Goal: Task Accomplishment & Management: Manage account settings

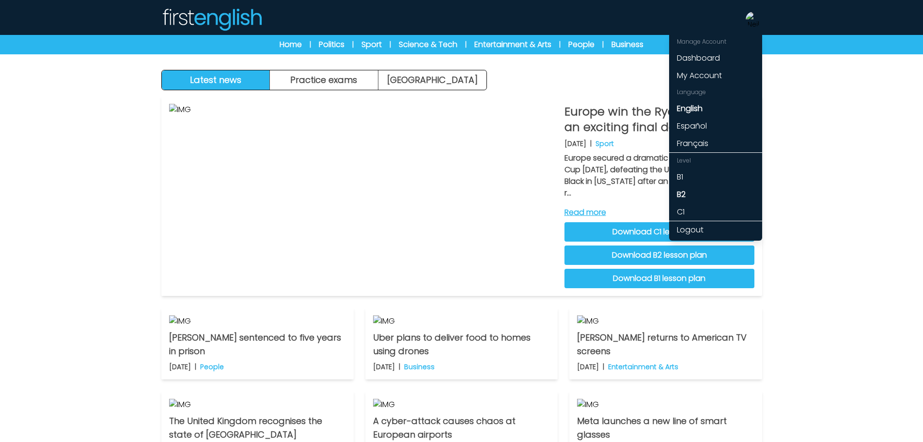
click at [757, 23] on img at bounding box center [754, 20] width 16 height 16
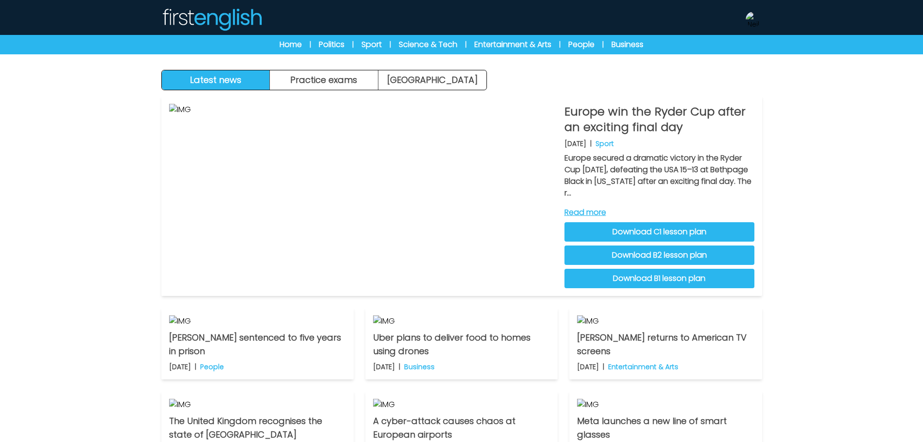
click at [757, 23] on img at bounding box center [754, 20] width 16 height 16
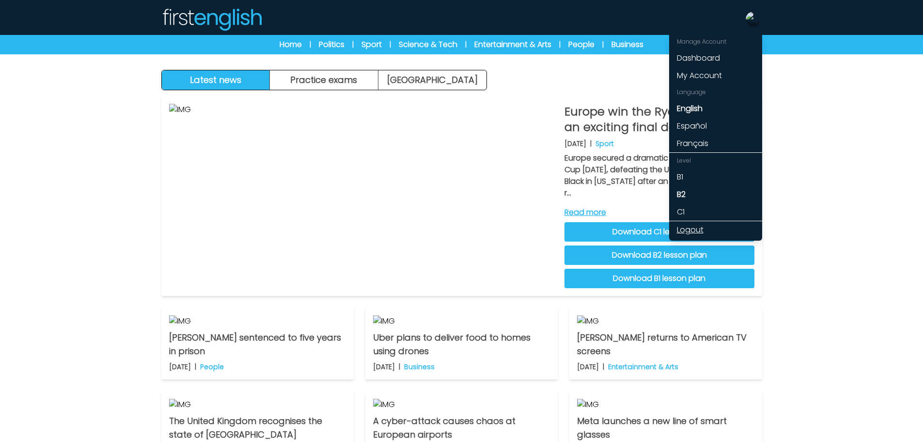
click at [695, 232] on link "Logout" at bounding box center [715, 229] width 93 height 17
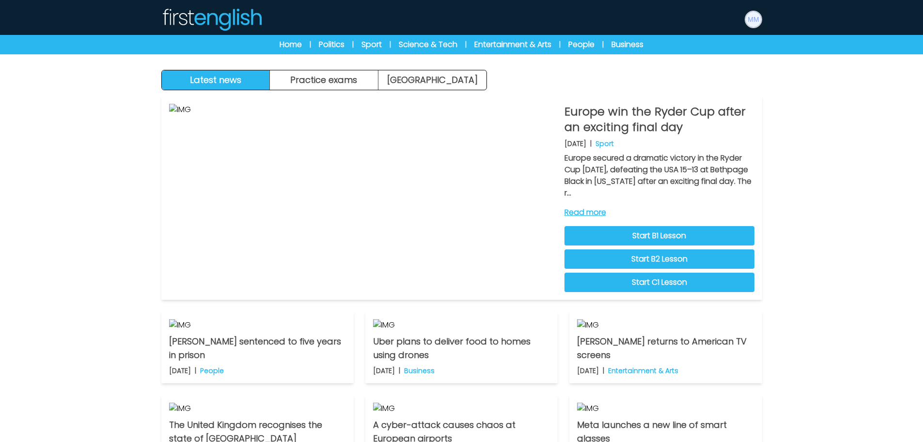
click at [750, 22] on img at bounding box center [754, 20] width 16 height 16
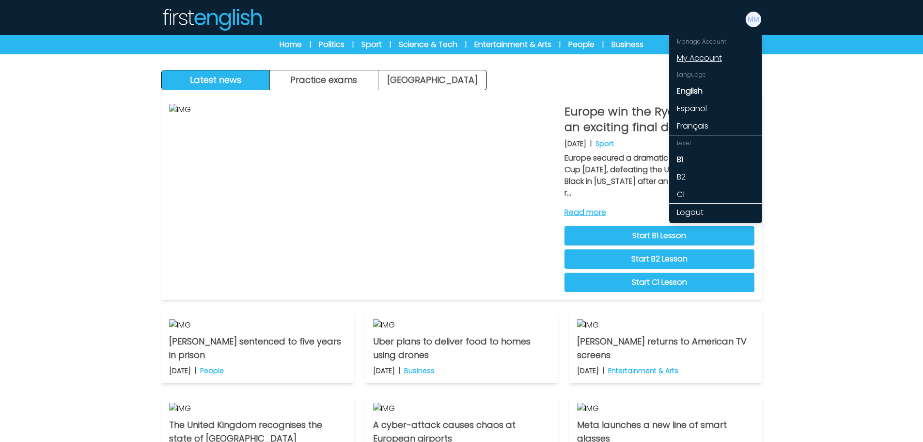
click at [712, 55] on link "My Account" at bounding box center [715, 57] width 93 height 17
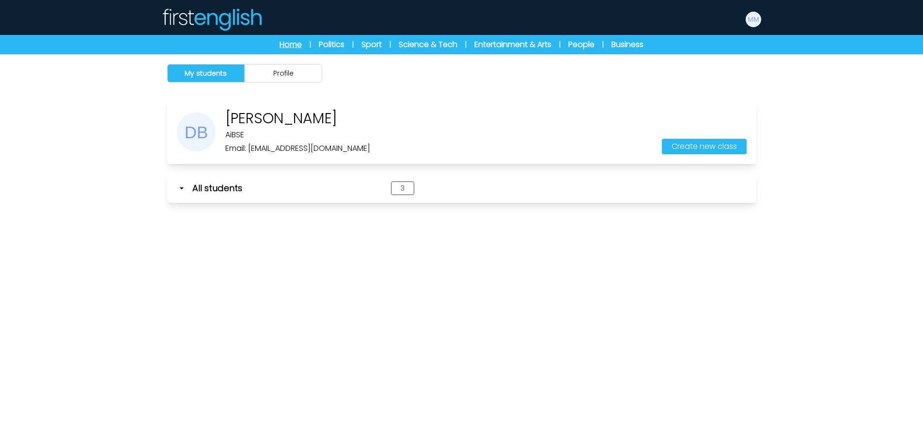
click at [292, 50] on link "Home" at bounding box center [291, 45] width 22 height 12
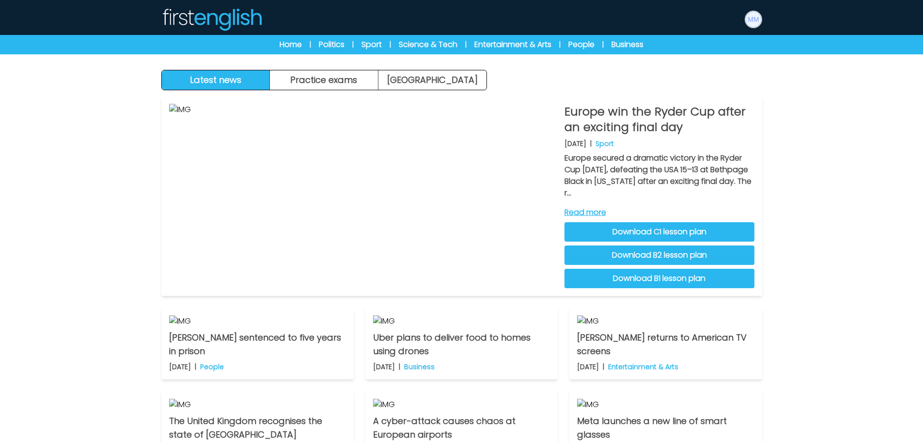
click at [757, 18] on img at bounding box center [754, 20] width 16 height 16
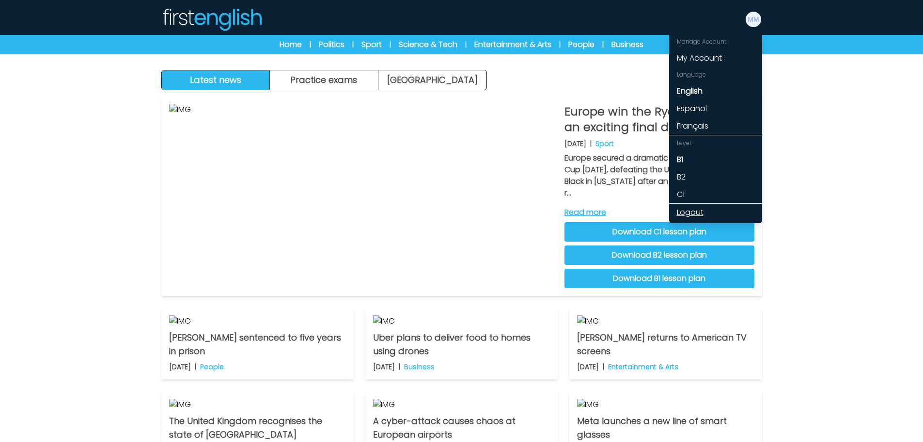
click at [698, 211] on link "Logout" at bounding box center [715, 212] width 93 height 17
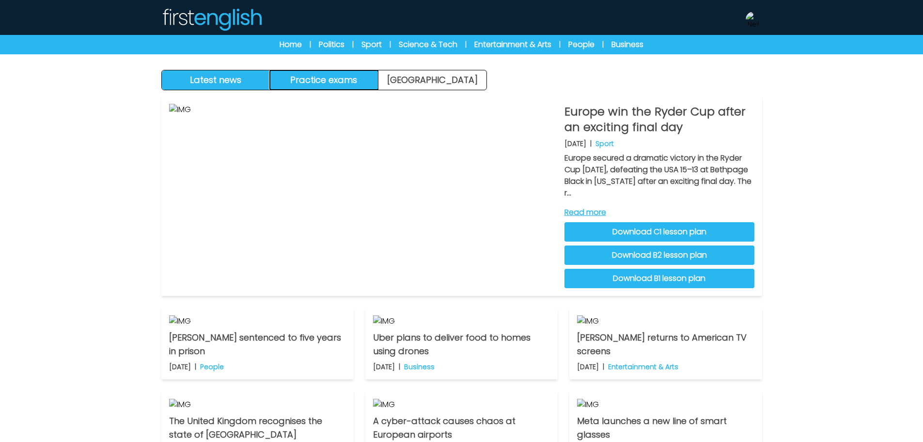
click at [351, 76] on button "Practice exams" at bounding box center [324, 79] width 109 height 19
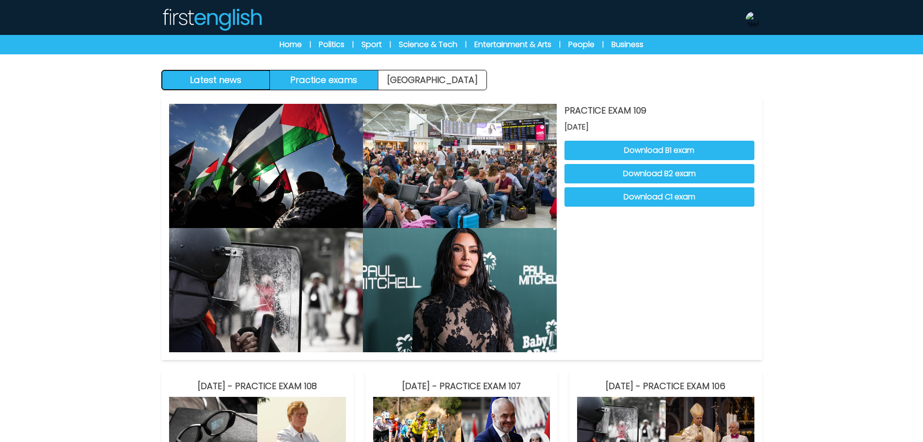
click at [259, 84] on button "Latest news" at bounding box center [216, 79] width 109 height 19
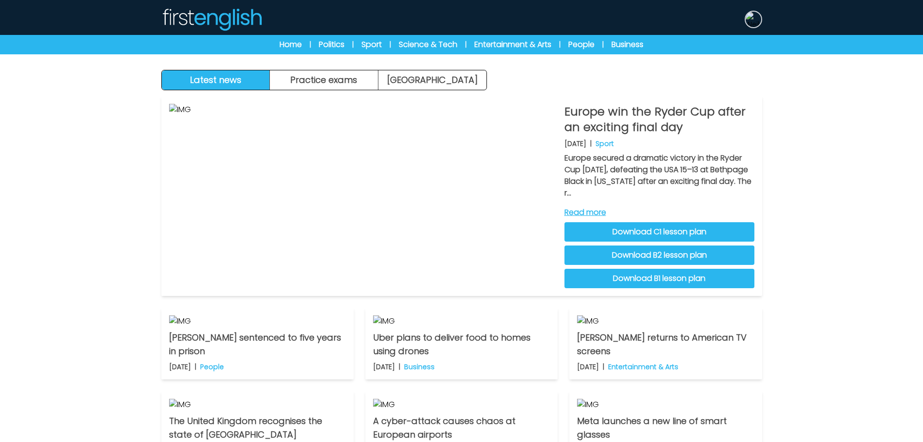
click at [756, 17] on img at bounding box center [754, 20] width 16 height 16
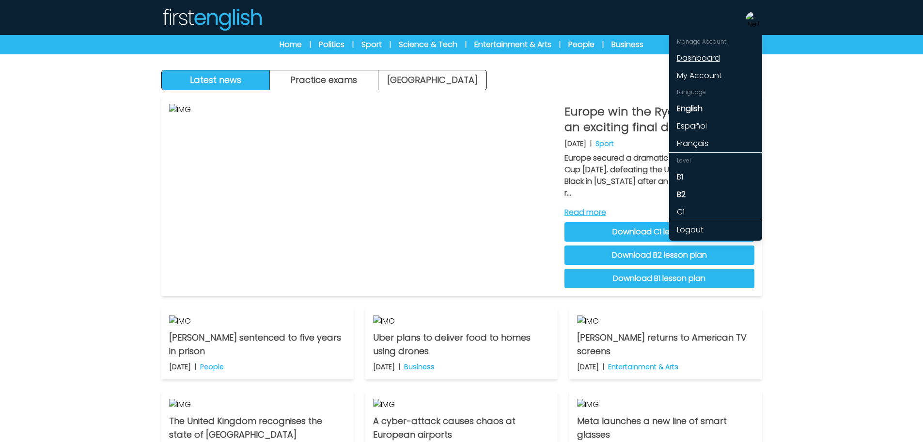
click at [702, 59] on link "Dashboard" at bounding box center [715, 57] width 93 height 17
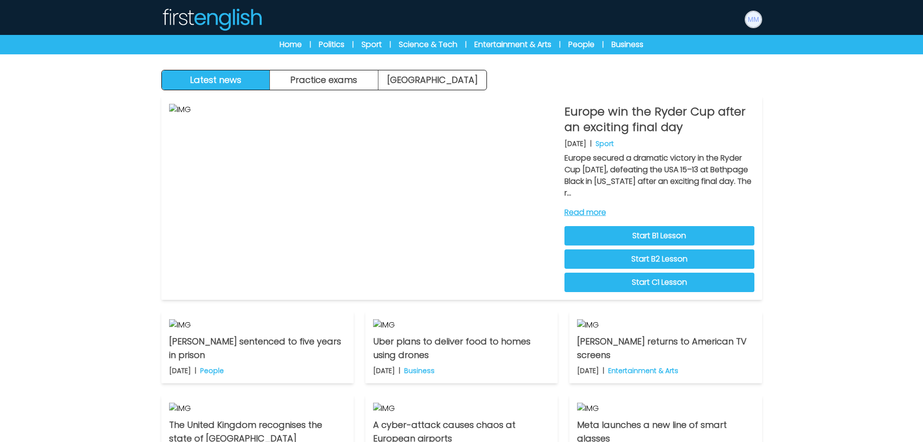
click at [753, 24] on img at bounding box center [754, 20] width 16 height 16
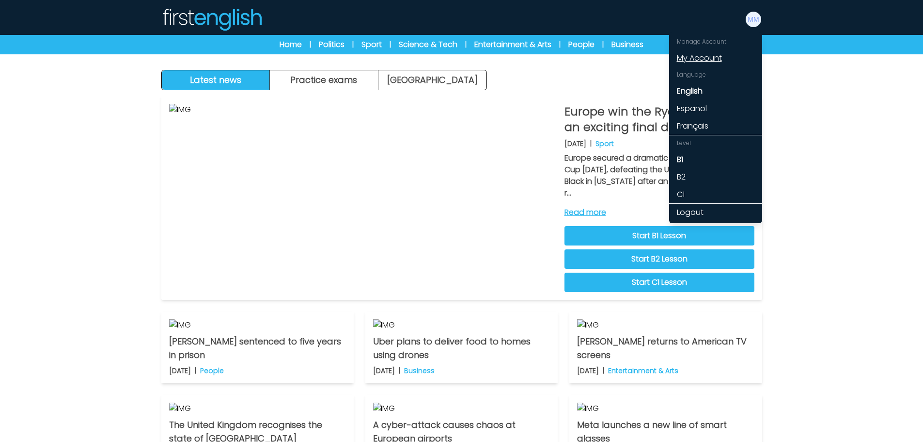
drag, startPoint x: 702, startPoint y: 68, endPoint x: 702, endPoint y: 60, distance: 8.7
click at [702, 68] on div "Language" at bounding box center [715, 75] width 93 height 16
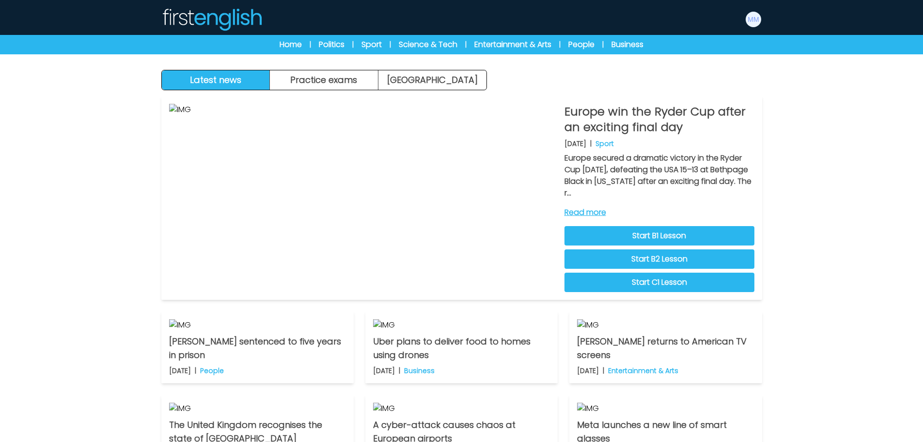
click at [702, 59] on div "Latest news Practice exams [GEOGRAPHIC_DATA]" at bounding box center [462, 45] width 620 height 90
click at [751, 19] on img at bounding box center [754, 20] width 16 height 16
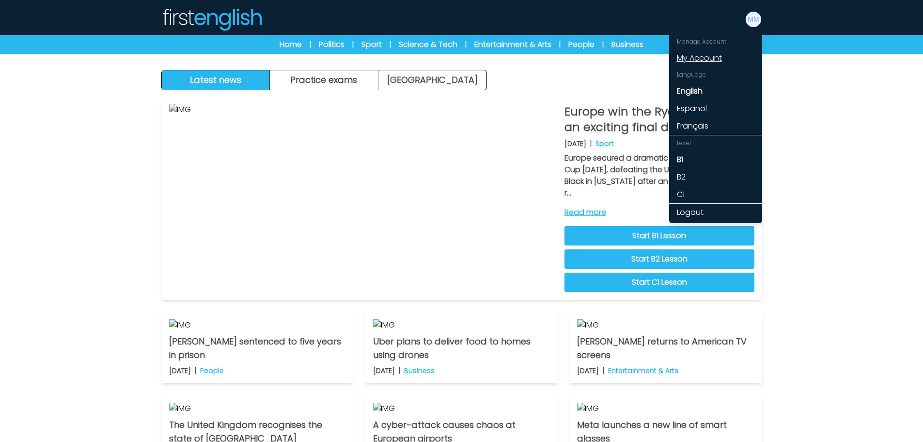
click at [692, 52] on link "My Account" at bounding box center [715, 57] width 93 height 17
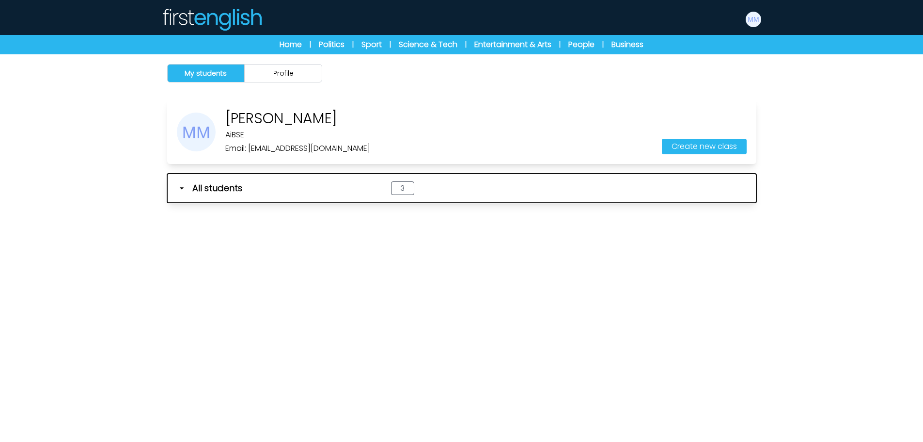
click at [178, 188] on icon "button" at bounding box center [182, 188] width 10 height 10
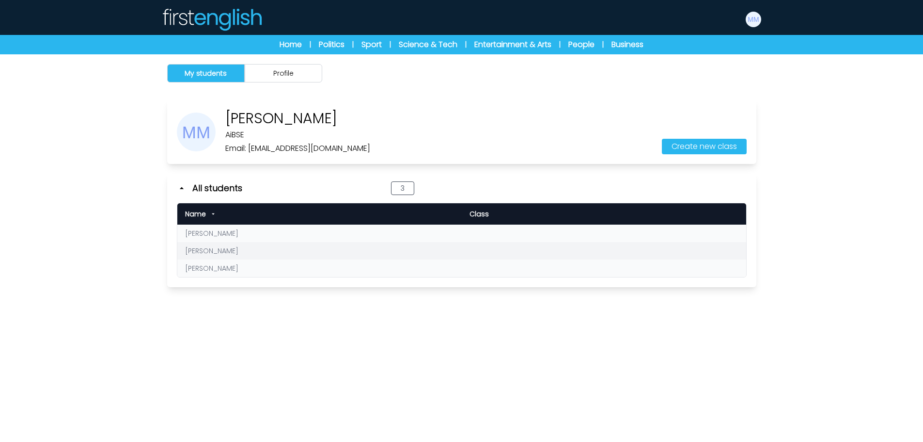
click at [205, 233] on link "[PERSON_NAME]" at bounding box center [211, 233] width 53 height 10
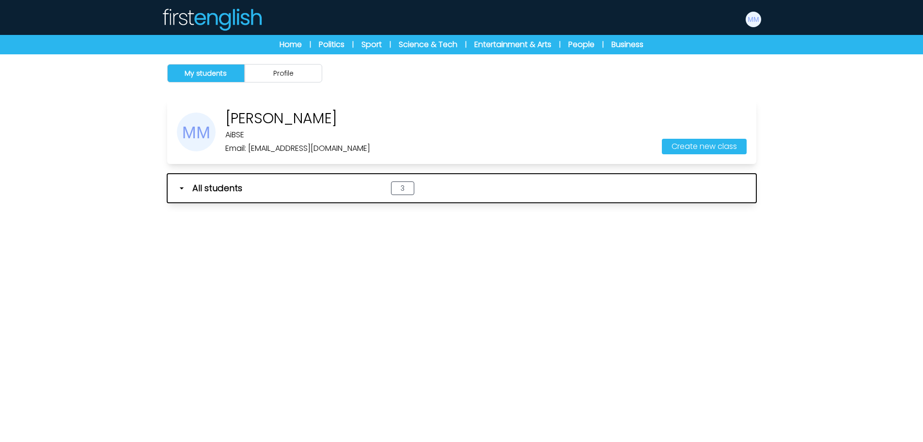
click at [202, 192] on span "All students" at bounding box center [217, 188] width 50 height 14
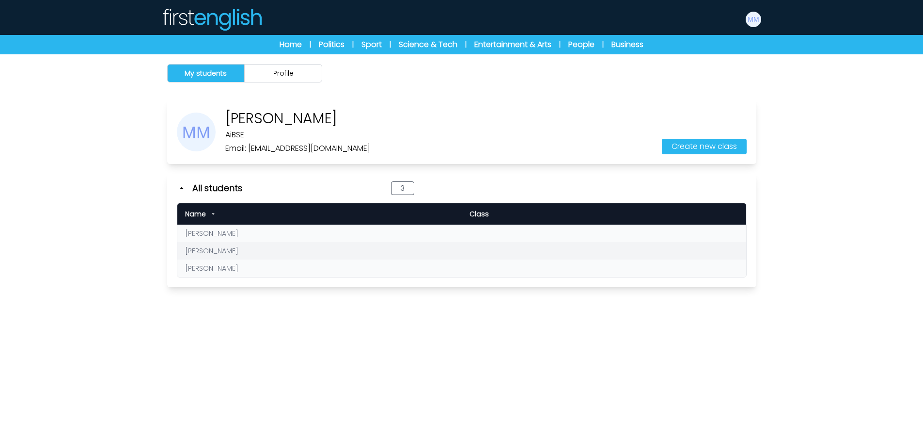
click at [206, 253] on link "[PERSON_NAME]" at bounding box center [211, 251] width 53 height 10
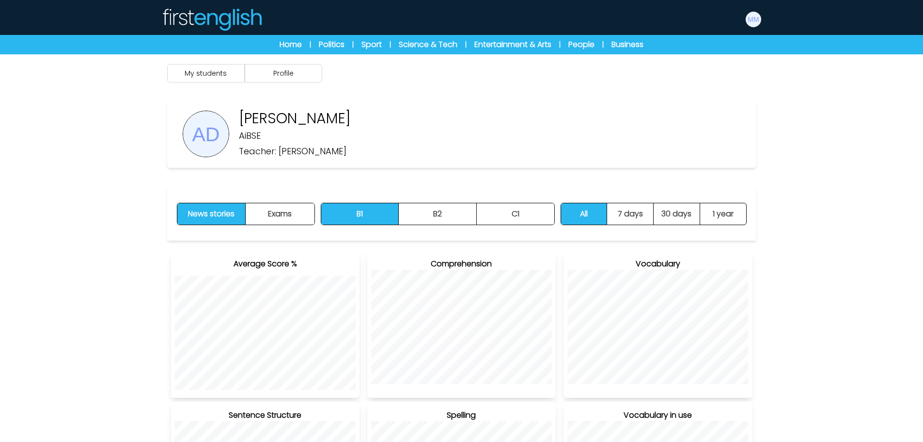
click at [218, 12] on img at bounding box center [211, 19] width 101 height 23
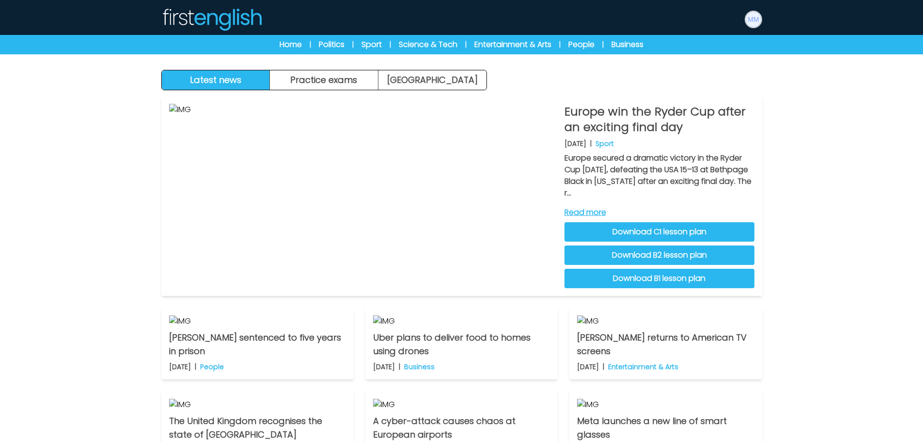
click at [748, 14] on img at bounding box center [754, 20] width 16 height 16
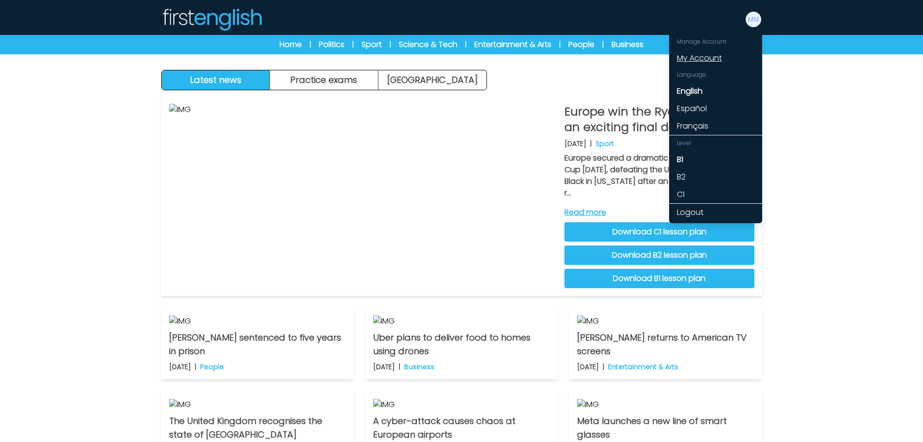
click at [701, 56] on link "My Account" at bounding box center [715, 57] width 93 height 17
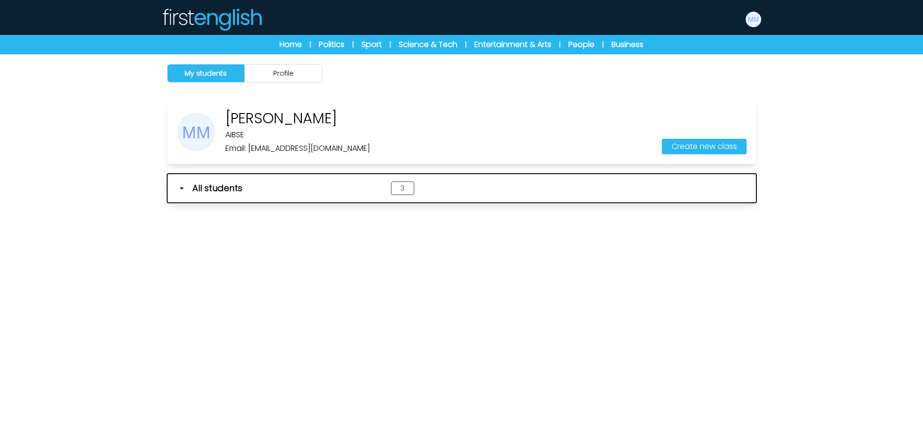
click at [183, 187] on icon "button" at bounding box center [182, 188] width 10 height 10
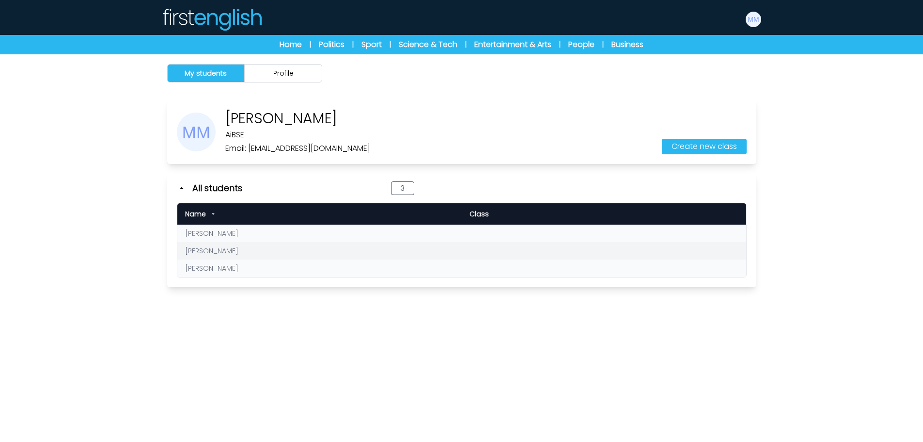
click at [205, 251] on link "[PERSON_NAME]" at bounding box center [211, 251] width 53 height 10
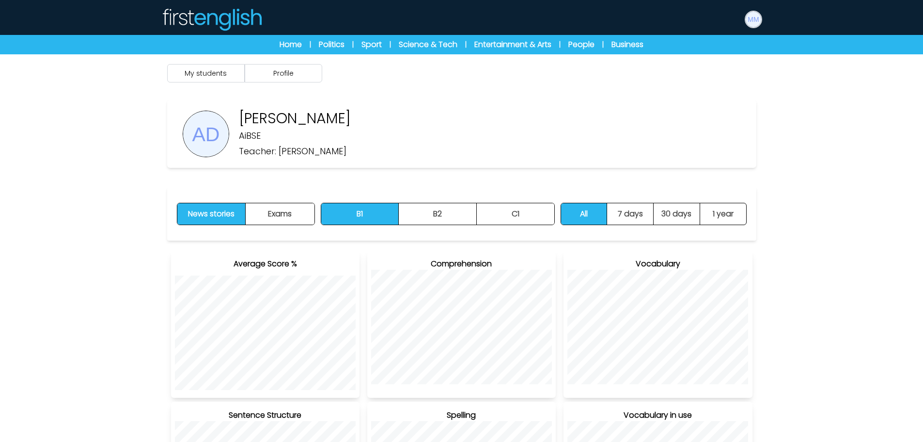
click at [752, 23] on img at bounding box center [754, 20] width 16 height 16
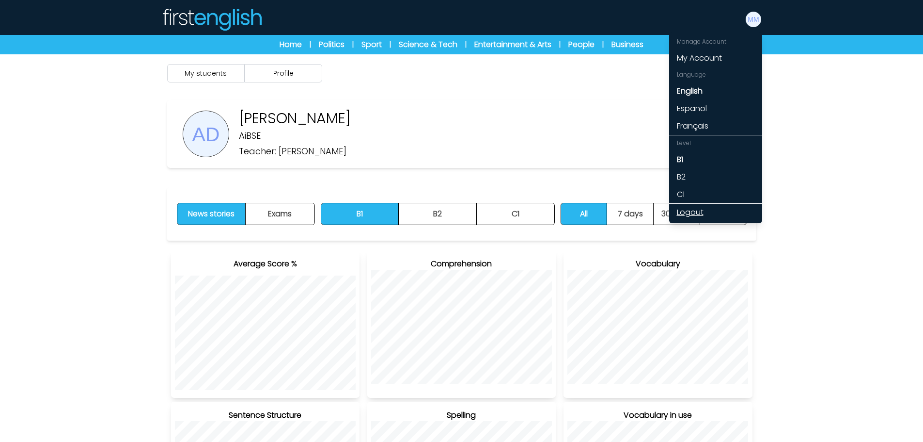
click at [686, 217] on link "Logout" at bounding box center [715, 212] width 93 height 17
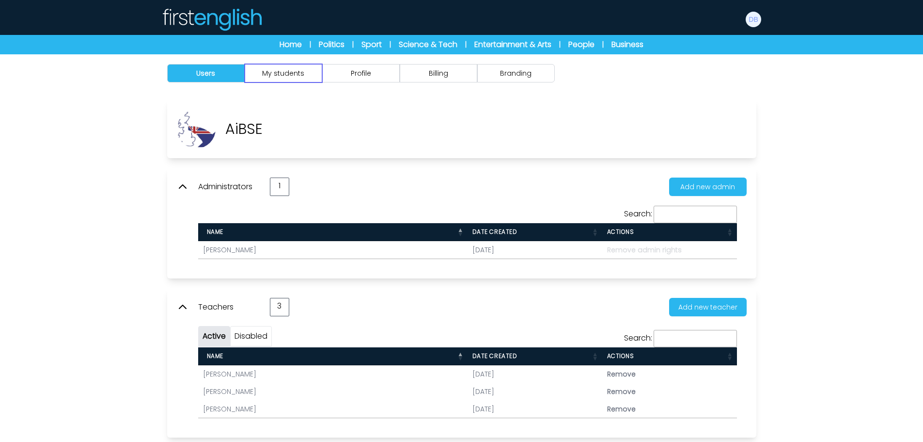
click at [316, 74] on button "My students" at bounding box center [284, 73] width 78 height 18
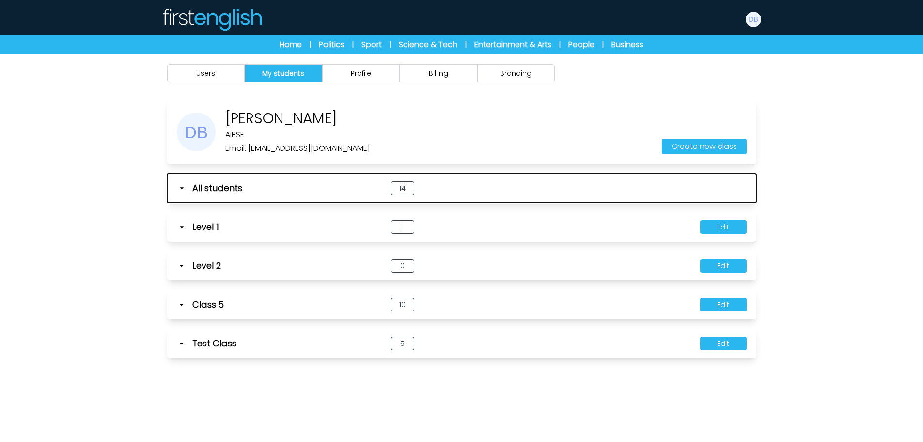
click at [181, 188] on icon "button" at bounding box center [181, 188] width 4 height 2
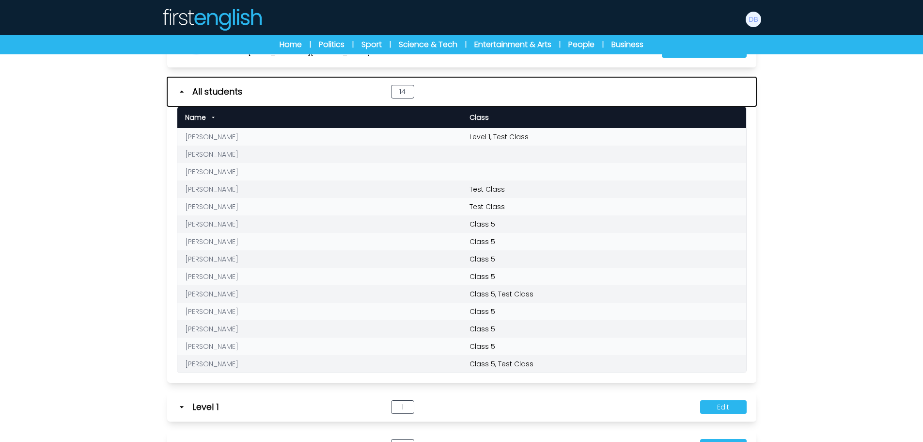
scroll to position [97, 0]
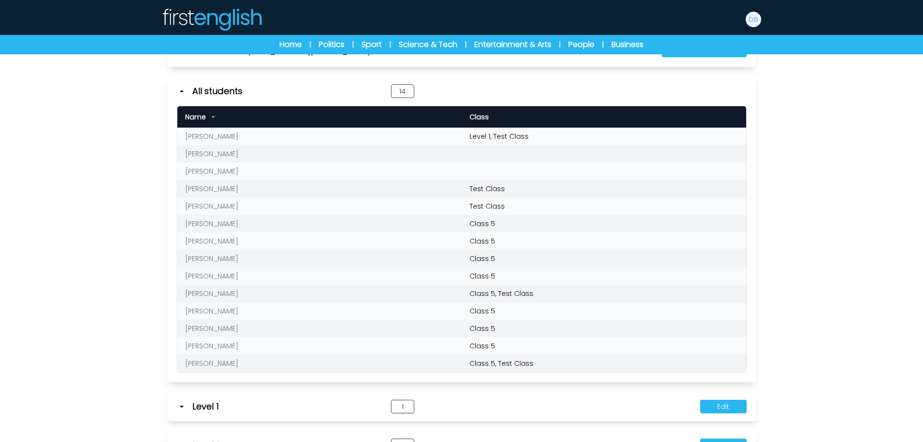
click at [238, 222] on link "[PERSON_NAME]" at bounding box center [211, 224] width 53 height 10
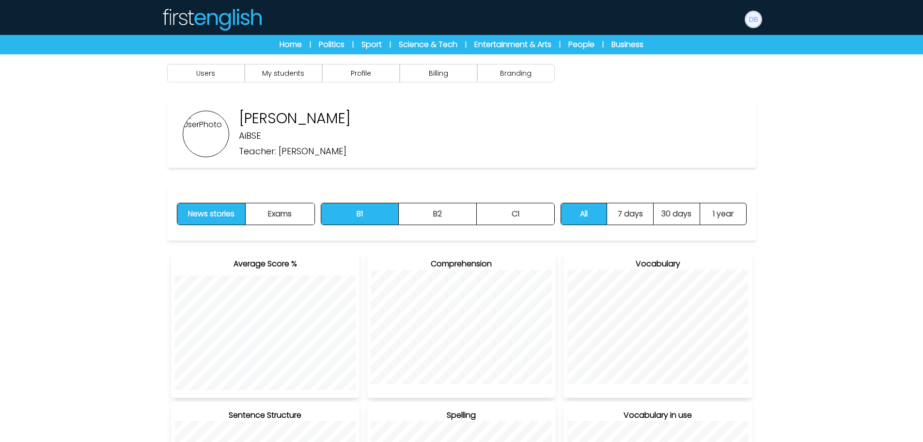
click at [756, 23] on img at bounding box center [754, 20] width 16 height 16
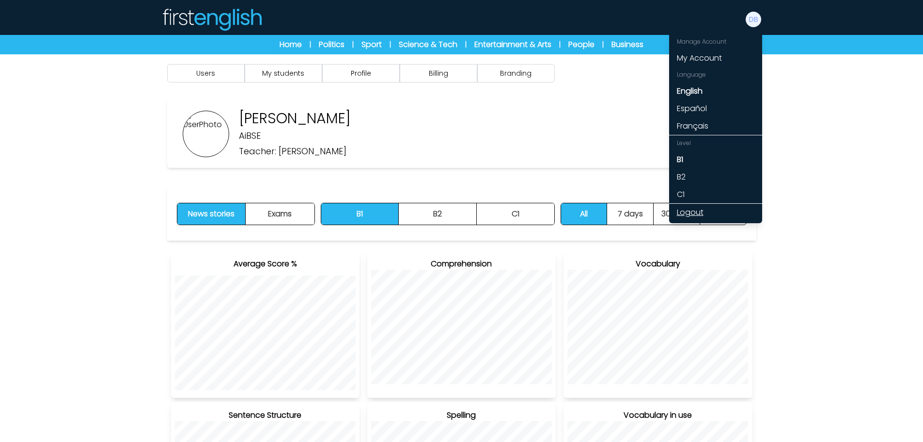
click at [698, 210] on link "Logout" at bounding box center [715, 212] width 93 height 17
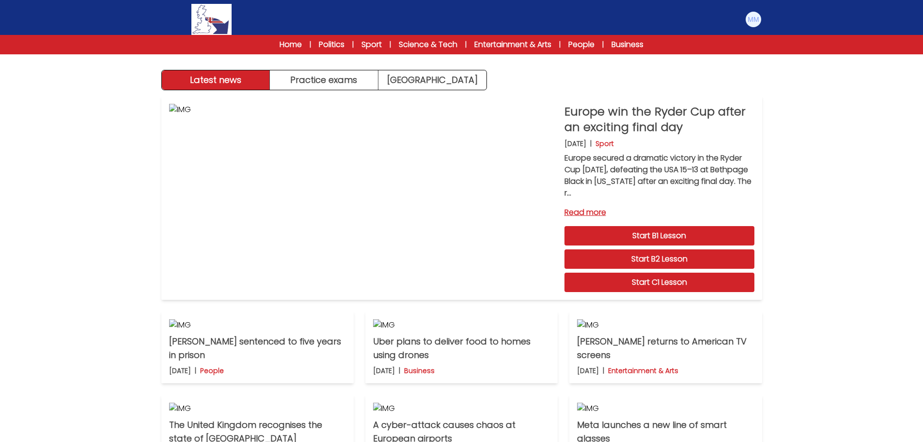
drag, startPoint x: 810, startPoint y: 101, endPoint x: 805, endPoint y: 96, distance: 7.6
click at [811, 101] on div "Latest news Practice exams [GEOGRAPHIC_DATA] Latest news [GEOGRAPHIC_DATA] Prac…" at bounding box center [461, 301] width 923 height 603
drag, startPoint x: 754, startPoint y: 23, endPoint x: 758, endPoint y: 39, distance: 16.0
click at [754, 23] on img at bounding box center [754, 20] width 16 height 16
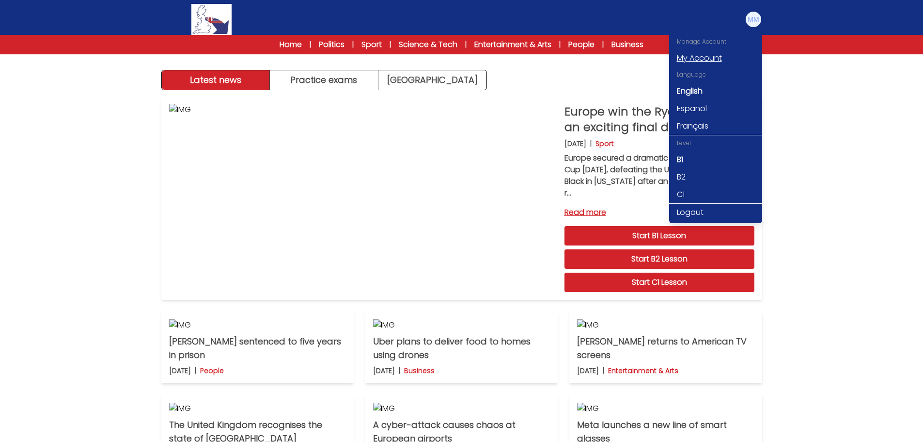
click at [713, 56] on link "My Account" at bounding box center [715, 57] width 93 height 17
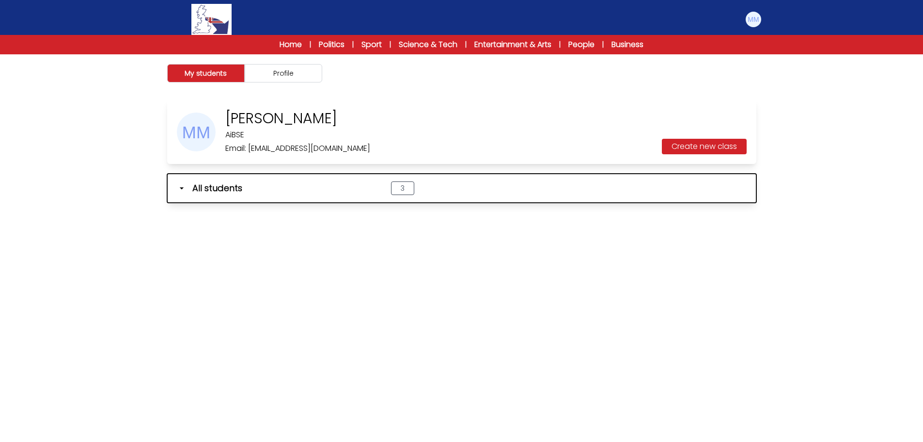
click at [181, 188] on icon "button" at bounding box center [181, 188] width 4 height 2
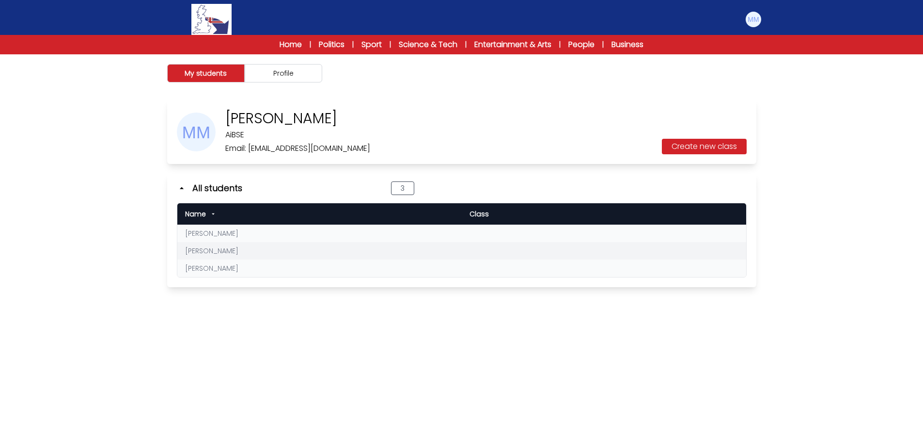
click at [206, 254] on link "[PERSON_NAME]" at bounding box center [211, 251] width 53 height 10
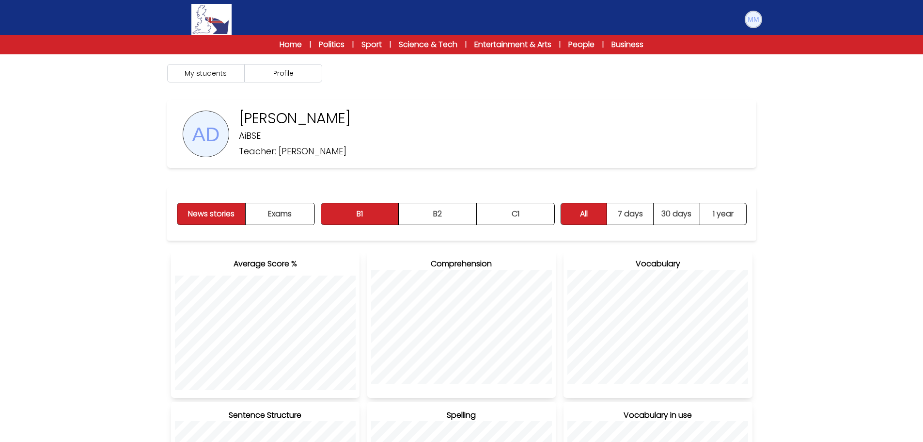
drag, startPoint x: 753, startPoint y: 21, endPoint x: 751, endPoint y: 116, distance: 94.5
click at [753, 22] on img at bounding box center [754, 20] width 16 height 16
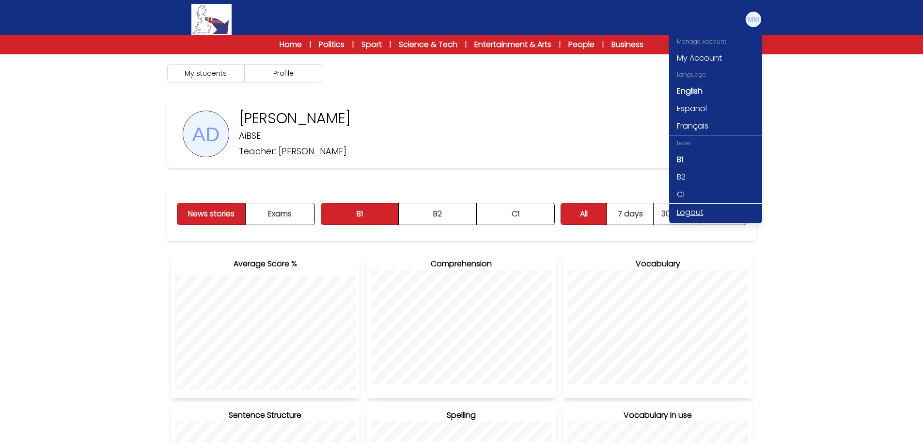
click at [690, 211] on link "Logout" at bounding box center [715, 212] width 93 height 17
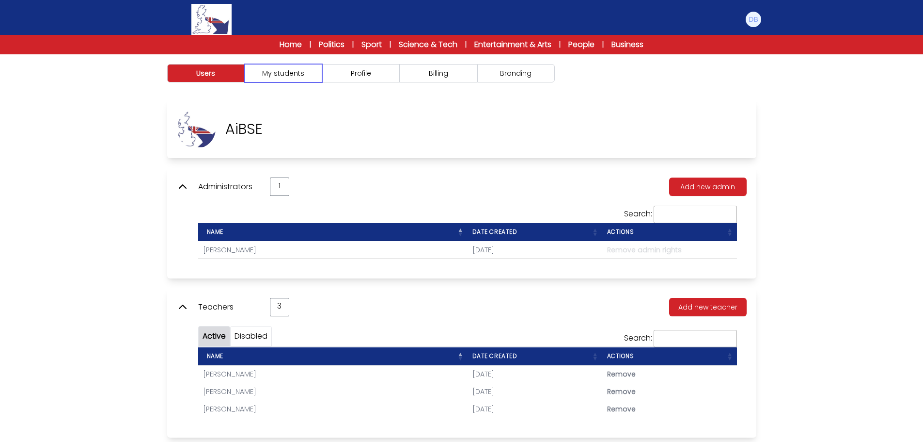
click at [300, 73] on button "My students" at bounding box center [284, 73] width 78 height 18
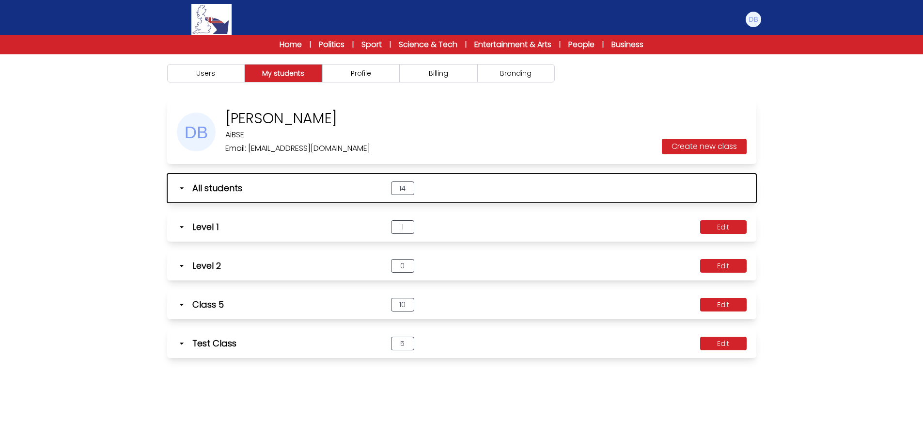
click at [184, 188] on icon "button" at bounding box center [182, 188] width 10 height 10
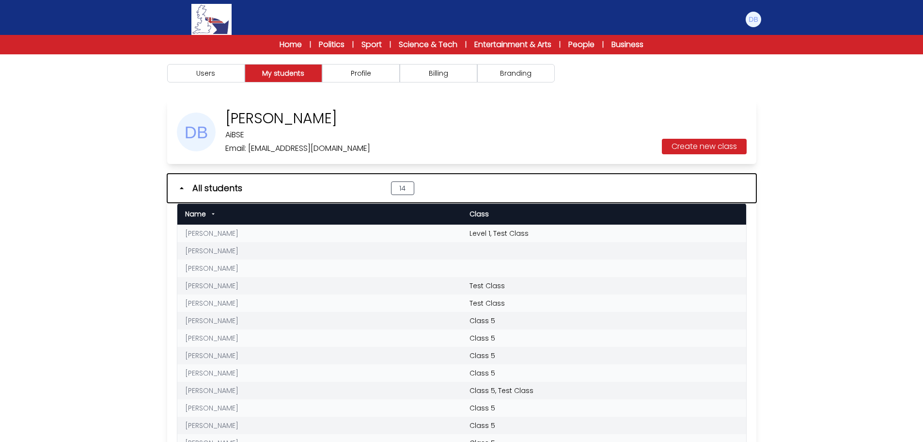
click at [179, 186] on icon "button" at bounding box center [182, 188] width 10 height 10
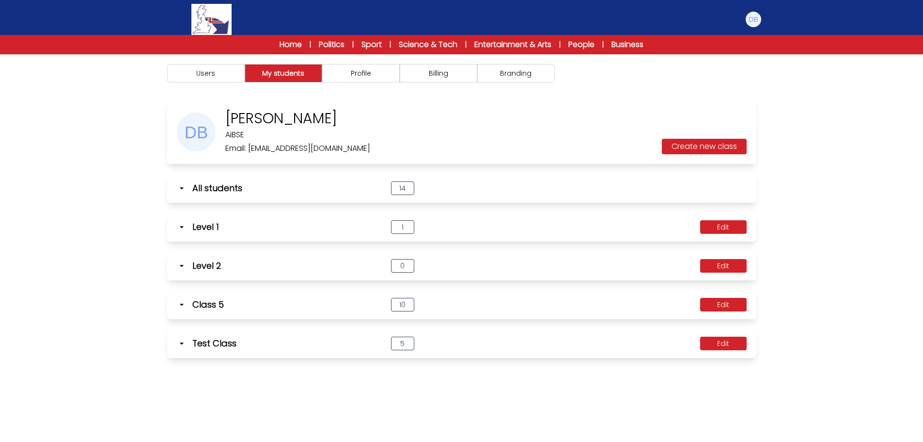
click at [179, 262] on icon at bounding box center [182, 266] width 10 height 10
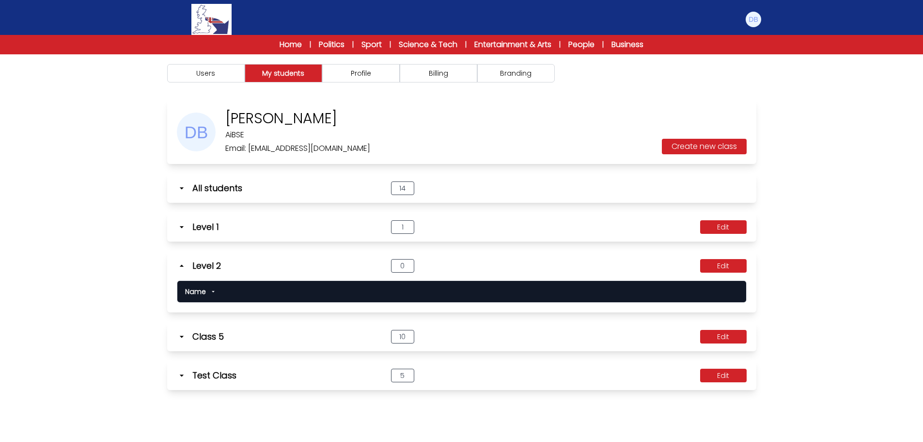
click at [179, 262] on icon at bounding box center [182, 266] width 10 height 10
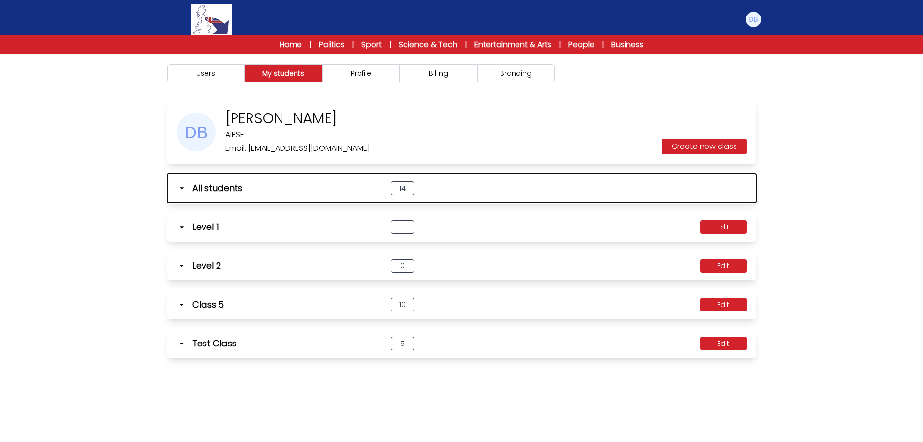
click at [180, 197] on button "All students 14" at bounding box center [461, 188] width 589 height 29
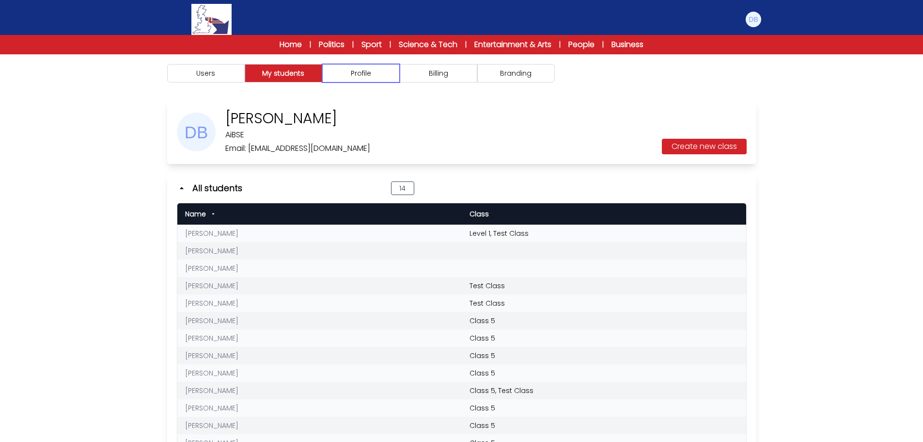
click at [389, 74] on button "Profile" at bounding box center [361, 73] width 78 height 18
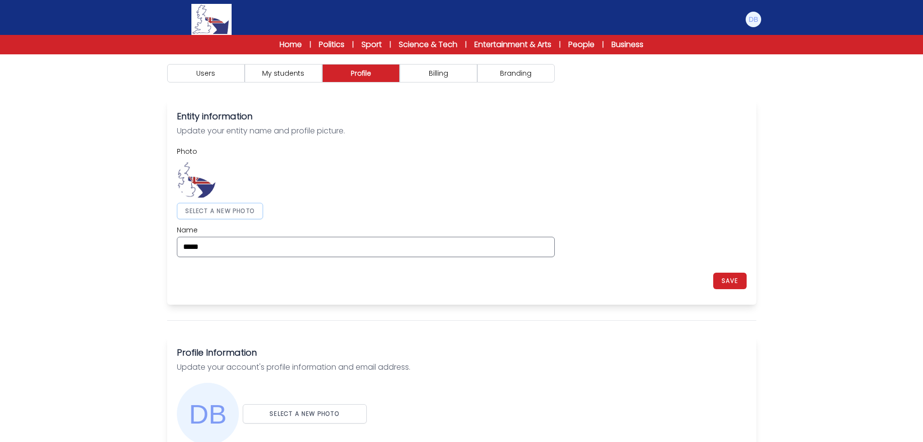
click at [249, 209] on button "SELECT A NEW PHOTO" at bounding box center [220, 211] width 87 height 16
click at [277, 412] on button "SELECT A NEW PHOTO" at bounding box center [305, 413] width 124 height 19
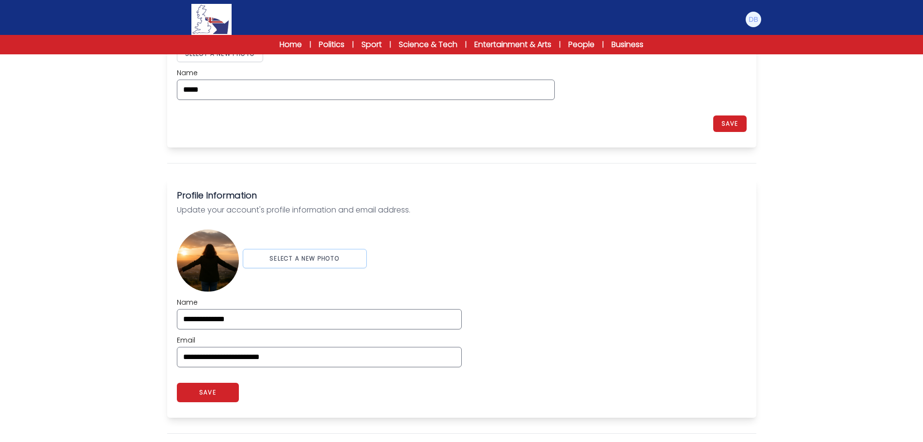
scroll to position [194, 0]
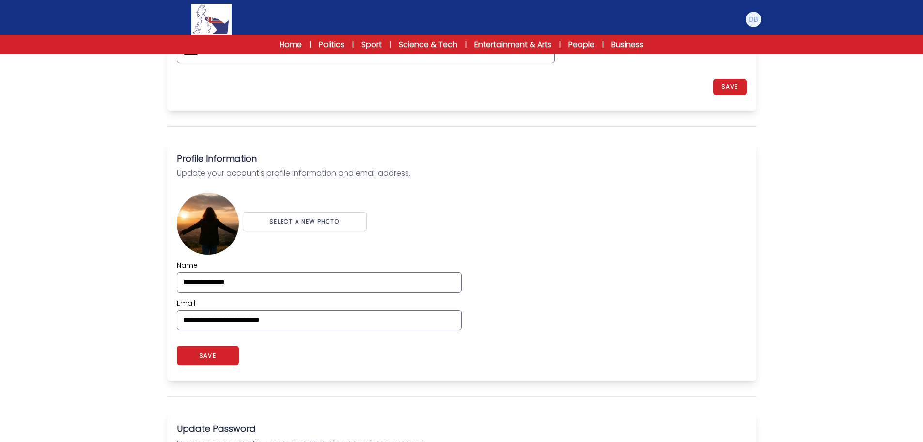
click at [481, 232] on div "SELECT A NEW PHOTO" at bounding box center [462, 222] width 570 height 66
click at [234, 353] on button "SAVE" at bounding box center [208, 355] width 62 height 19
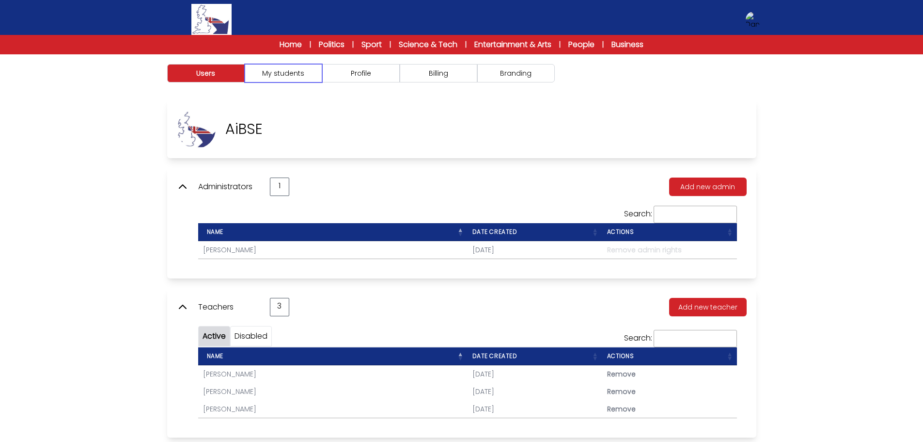
click at [282, 79] on button "My students" at bounding box center [284, 73] width 78 height 18
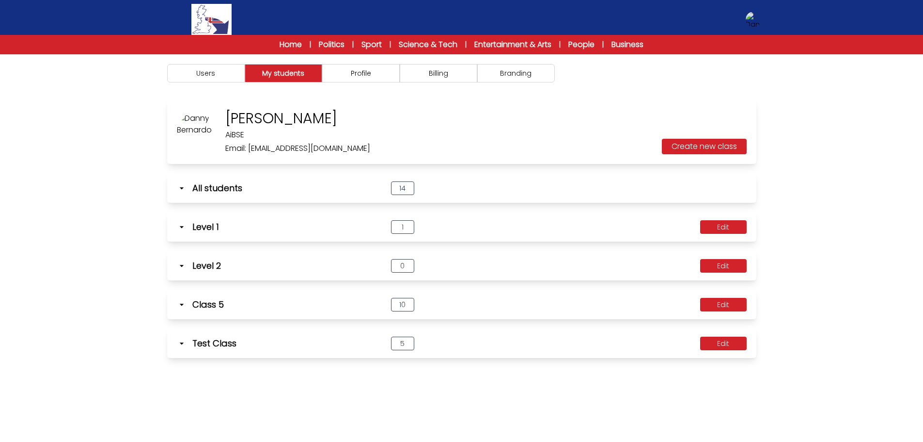
click at [93, 108] on div "Users My students Profile" at bounding box center [461, 275] width 923 height 442
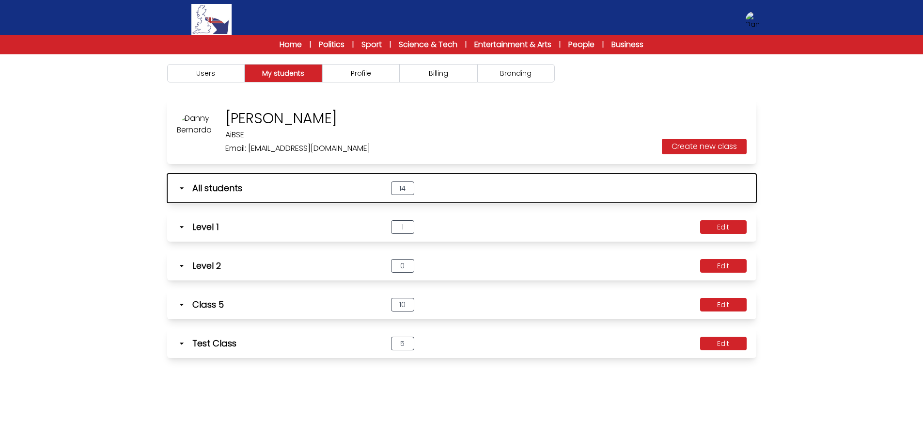
click at [186, 190] on icon "button" at bounding box center [182, 188] width 10 height 10
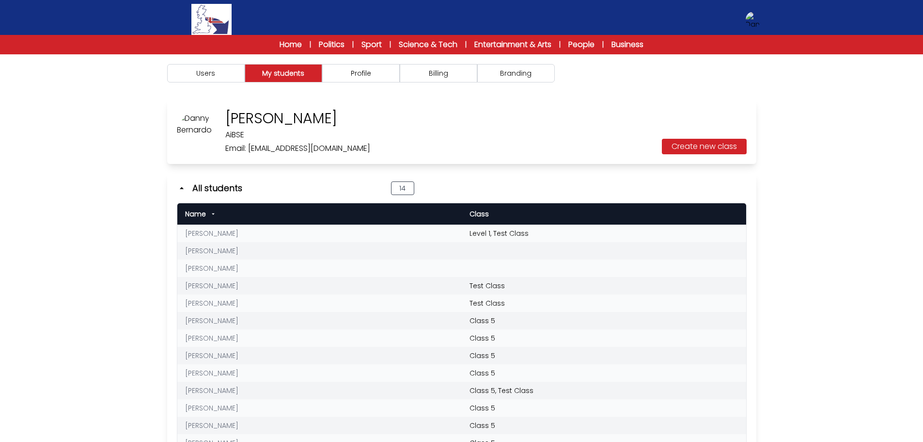
drag, startPoint x: 804, startPoint y: 247, endPoint x: 913, endPoint y: 254, distance: 109.3
click at [805, 246] on div "Users My students Profile" at bounding box center [461, 350] width 923 height 593
click at [552, 165] on div "Danny Bernardo AiBSE Email: info+FEM@first-english.com Create new class All stu…" at bounding box center [462, 372] width 620 height 544
click at [792, 227] on div "Users My students Profile" at bounding box center [461, 350] width 923 height 593
drag, startPoint x: 104, startPoint y: 206, endPoint x: 214, endPoint y: 3, distance: 231.4
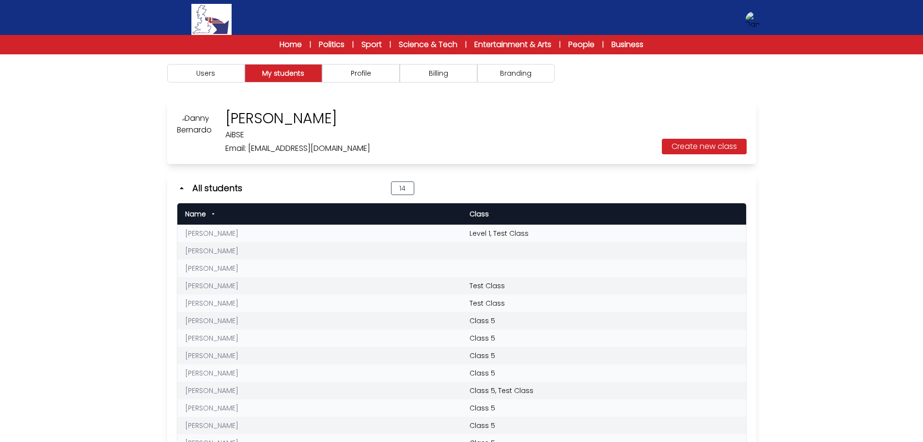
click at [110, 194] on div "Users My students Profile" at bounding box center [461, 350] width 923 height 593
click at [757, 22] on img at bounding box center [754, 20] width 16 height 16
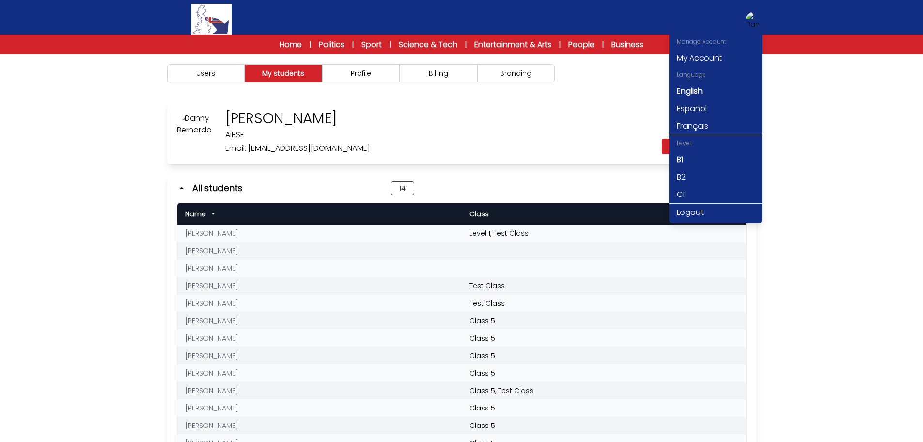
click at [454, 115] on div "Danny Bernardo AiBSE Email: info+FEM@first-english.com Create new class" at bounding box center [461, 132] width 589 height 64
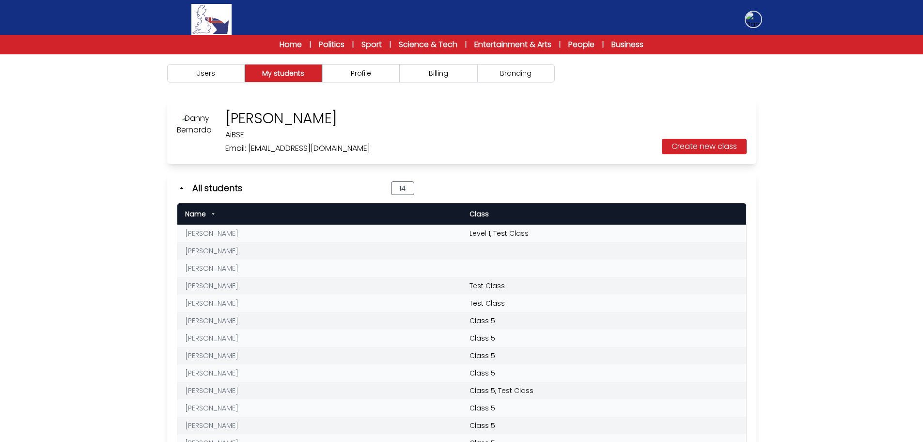
drag, startPoint x: 756, startPoint y: 21, endPoint x: 767, endPoint y: 57, distance: 37.6
click at [756, 21] on img at bounding box center [754, 20] width 16 height 16
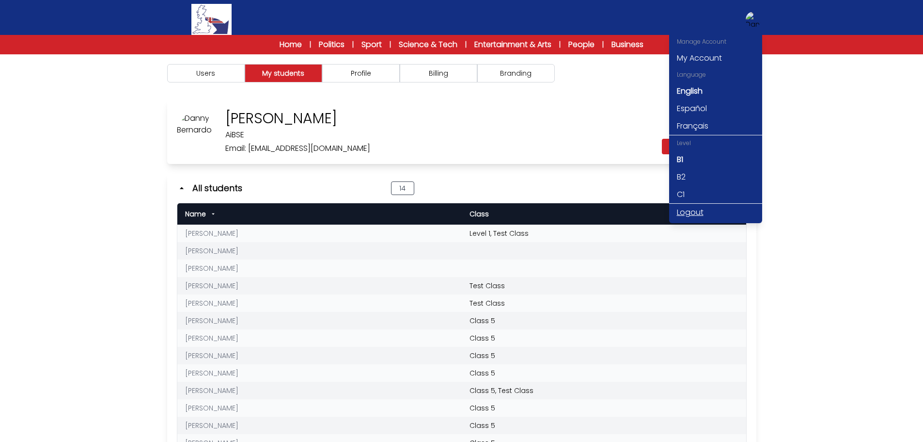
click at [683, 212] on link "Logout" at bounding box center [715, 212] width 93 height 17
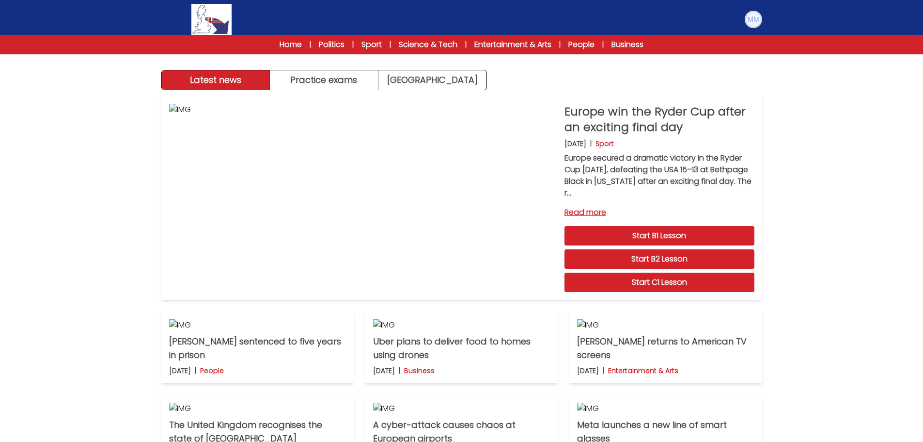
drag, startPoint x: 756, startPoint y: 20, endPoint x: 759, endPoint y: 45, distance: 25.4
click at [756, 20] on img at bounding box center [754, 20] width 16 height 16
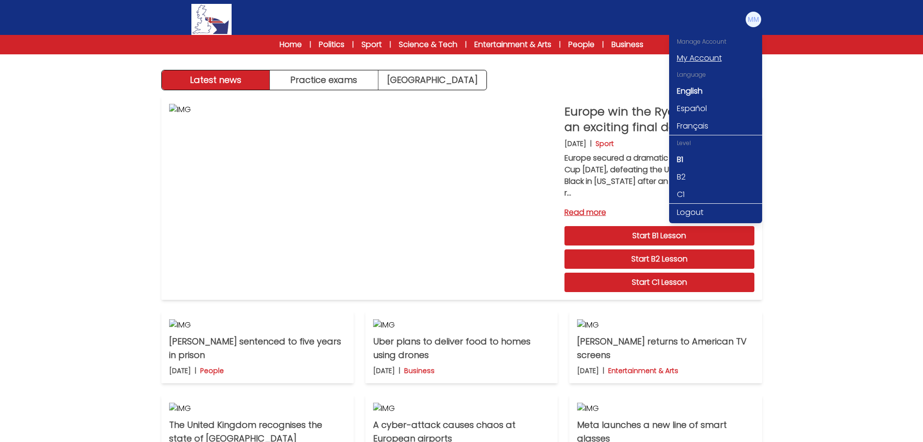
click at [697, 60] on link "My Account" at bounding box center [715, 57] width 93 height 17
